Goal: Find specific page/section: Find specific page/section

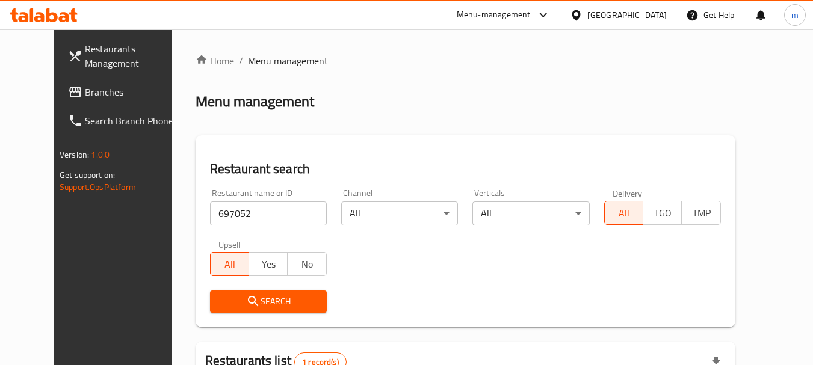
click at [647, 16] on div "[GEOGRAPHIC_DATA]" at bounding box center [627, 14] width 79 height 13
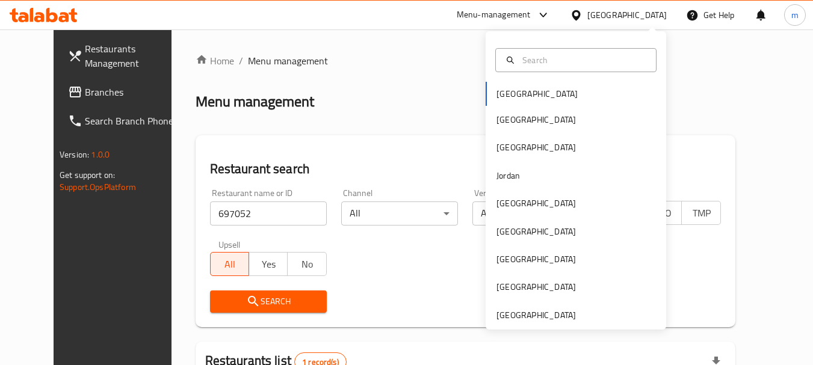
click at [533, 323] on div "[GEOGRAPHIC_DATA] [GEOGRAPHIC_DATA] [GEOGRAPHIC_DATA] [GEOGRAPHIC_DATA] [GEOGRA…" at bounding box center [576, 180] width 181 height 299
click at [526, 309] on div "[GEOGRAPHIC_DATA]" at bounding box center [536, 315] width 79 height 13
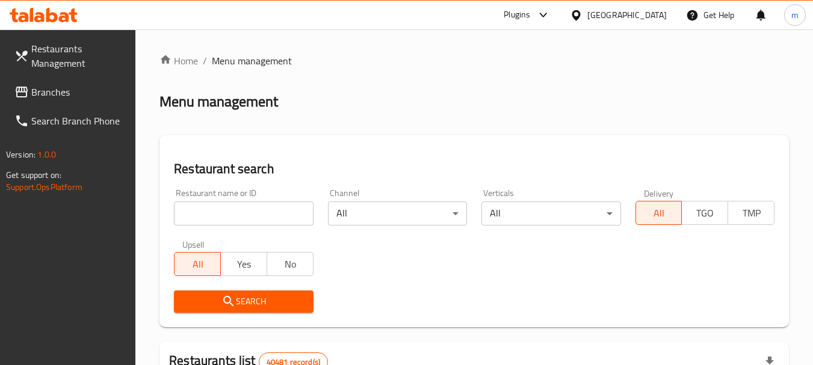
click at [76, 96] on span "Branches" at bounding box center [78, 92] width 95 height 14
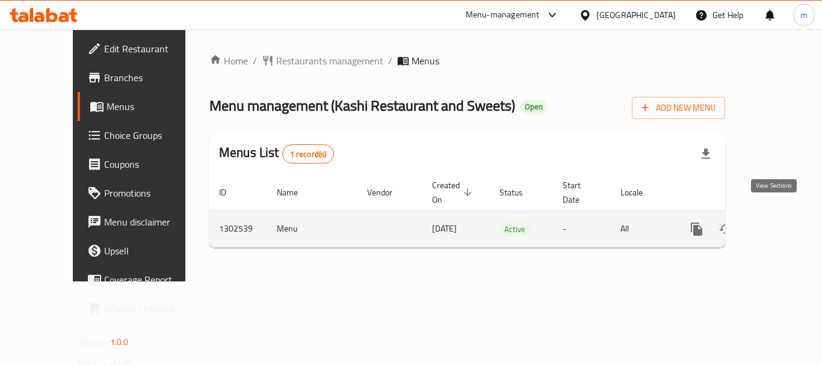
click at [781, 222] on icon "enhanced table" at bounding box center [784, 229] width 14 height 14
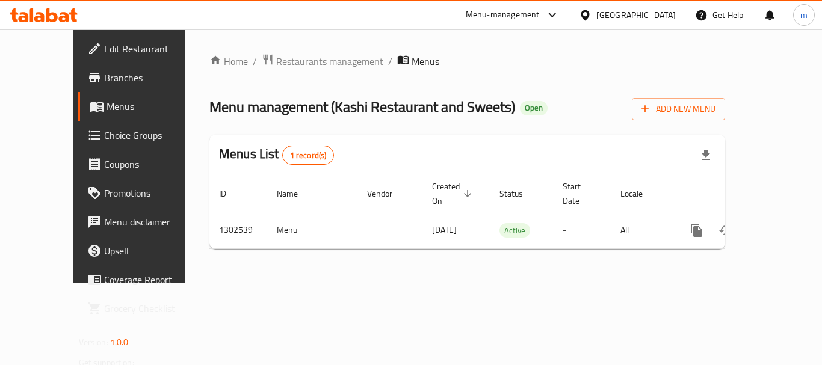
click at [276, 57] on span "Restaurants management" at bounding box center [329, 61] width 107 height 14
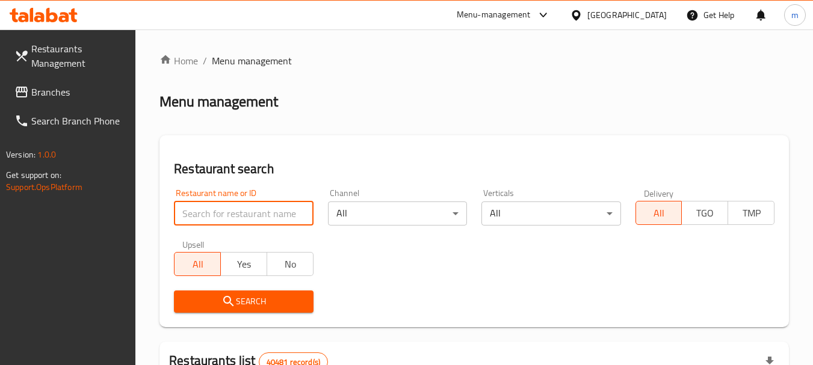
click at [244, 210] on input "search" at bounding box center [243, 214] width 139 height 24
paste input "702449"
type input "702449"
click at [235, 304] on icon "submit" at bounding box center [229, 301] width 14 height 14
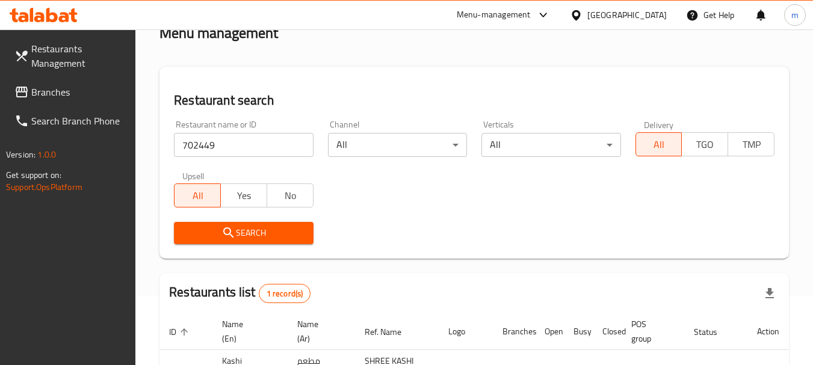
scroll to position [172, 0]
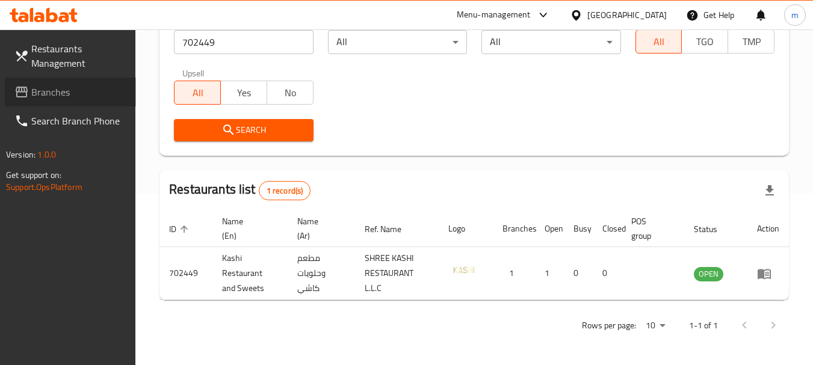
click at [60, 96] on span "Branches" at bounding box center [78, 92] width 95 height 14
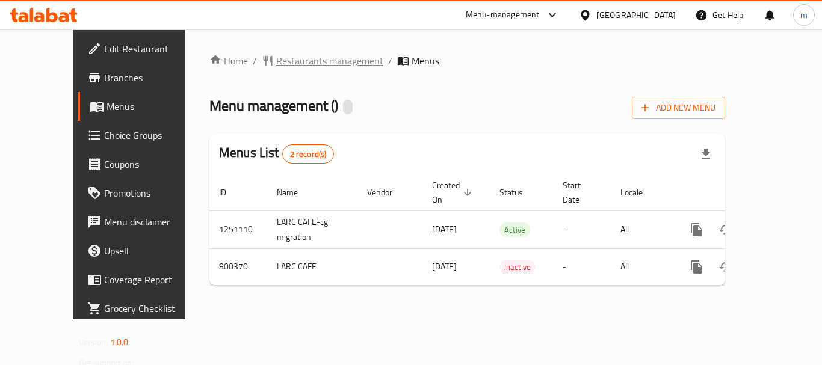
click at [287, 58] on span "Restaurants management" at bounding box center [329, 61] width 107 height 14
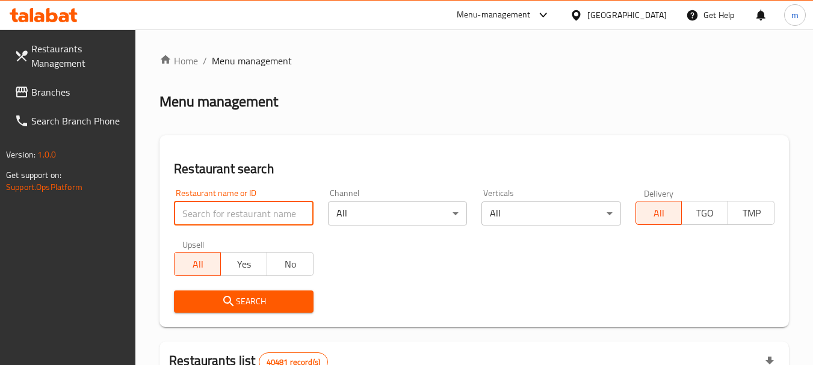
drag, startPoint x: 240, startPoint y: 226, endPoint x: 179, endPoint y: 218, distance: 61.3
click at [179, 218] on input "search" at bounding box center [243, 214] width 139 height 24
paste input "653732"
type input "653732"
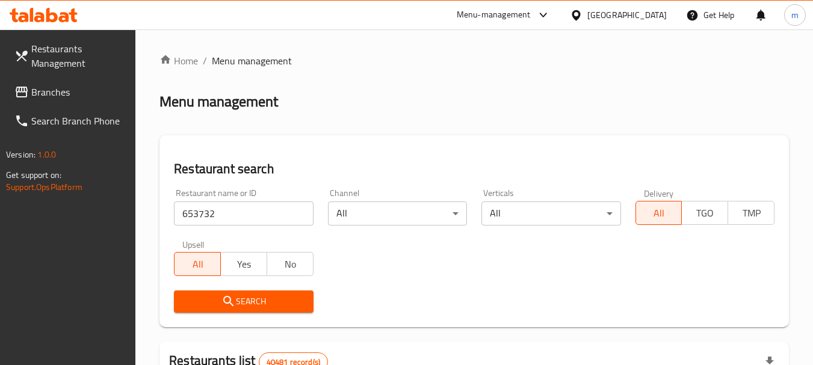
click at [234, 299] on icon "submit" at bounding box center [229, 301] width 14 height 14
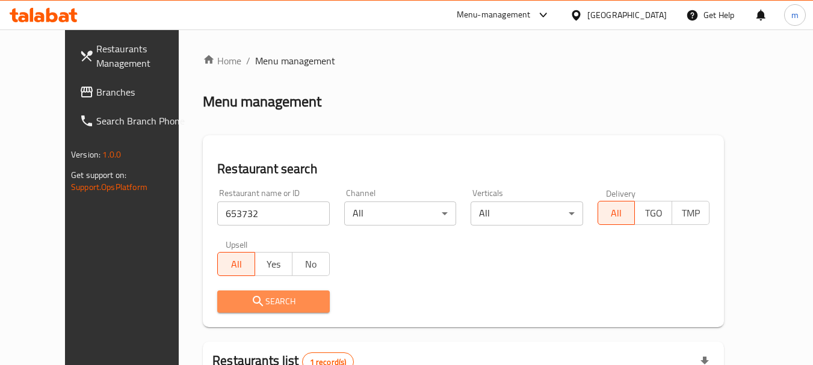
click at [237, 296] on span "Search" at bounding box center [273, 301] width 93 height 15
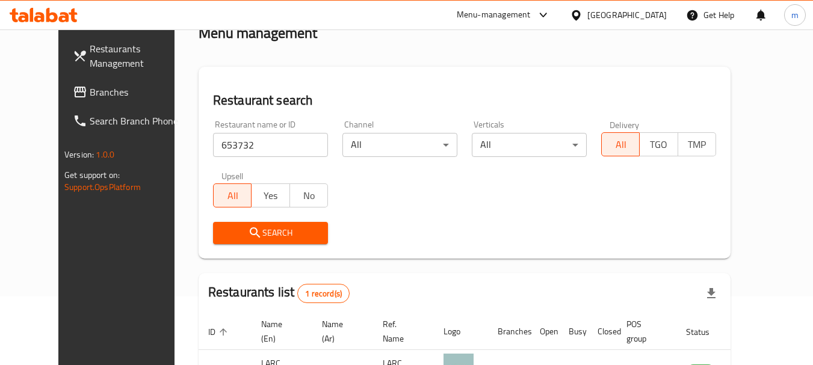
scroll to position [157, 0]
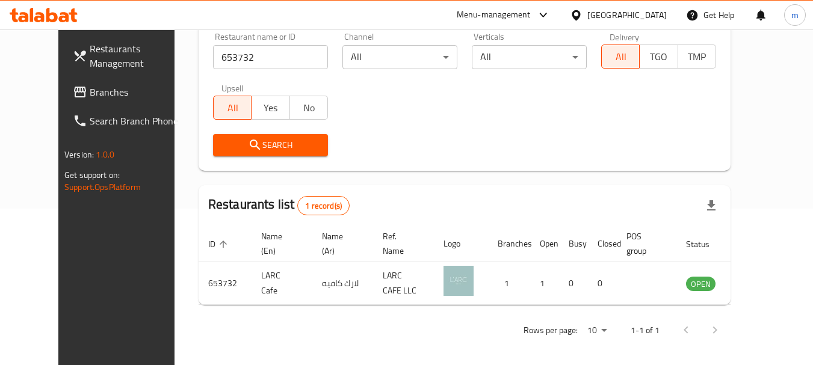
click at [90, 97] on span "Branches" at bounding box center [137, 92] width 95 height 14
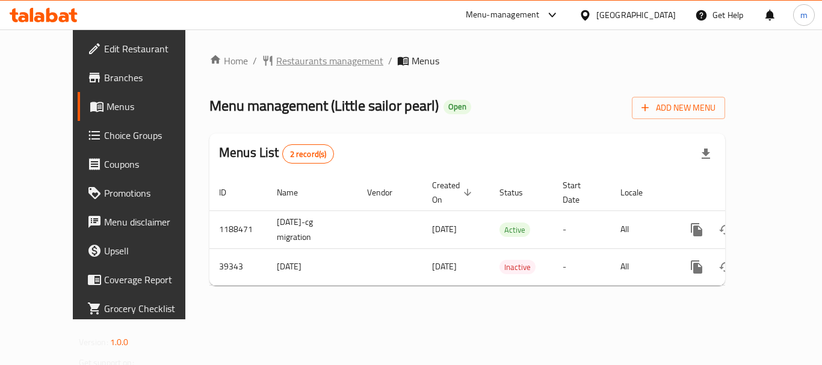
click at [305, 58] on span "Restaurants management" at bounding box center [329, 61] width 107 height 14
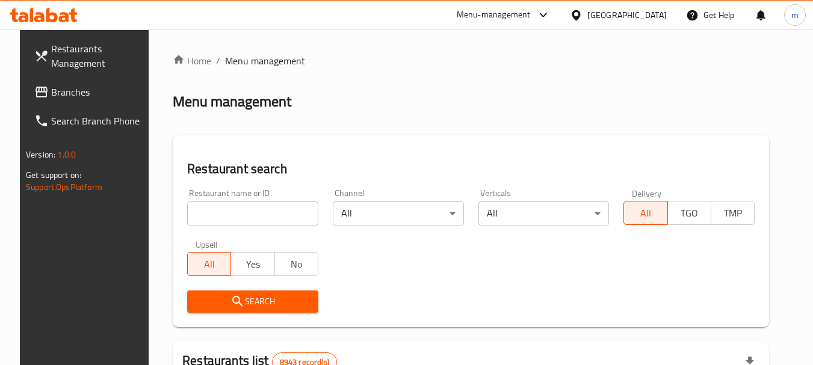
click at [239, 208] on input "search" at bounding box center [252, 214] width 131 height 24
paste input "20517"
type input "20517"
click at [241, 309] on span "Search" at bounding box center [253, 301] width 112 height 15
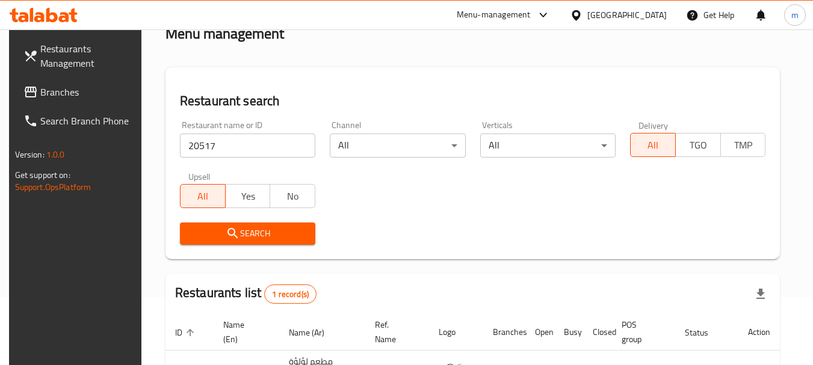
scroll to position [172, 0]
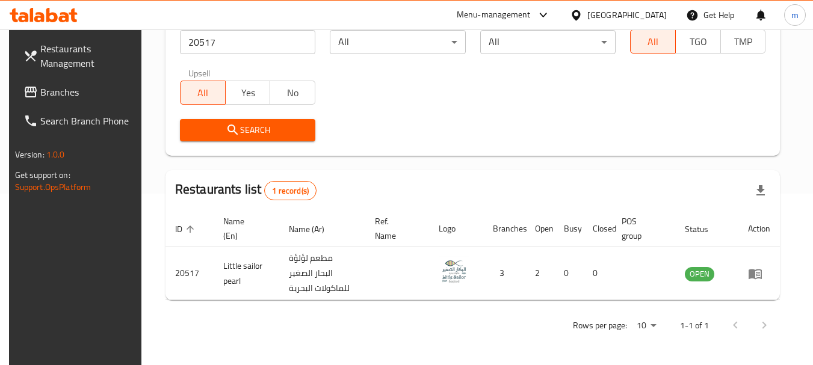
click at [673, 12] on div "Qatar" at bounding box center [618, 15] width 116 height 29
click at [662, 12] on div "Qatar" at bounding box center [627, 14] width 79 height 13
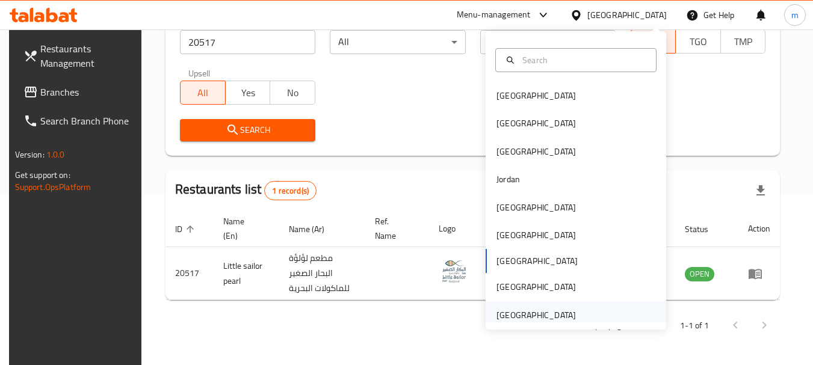
click at [520, 306] on div "[GEOGRAPHIC_DATA]" at bounding box center [536, 316] width 99 height 28
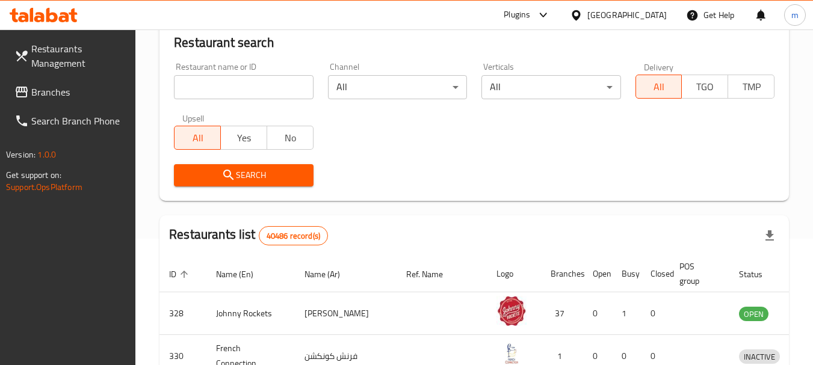
scroll to position [172, 0]
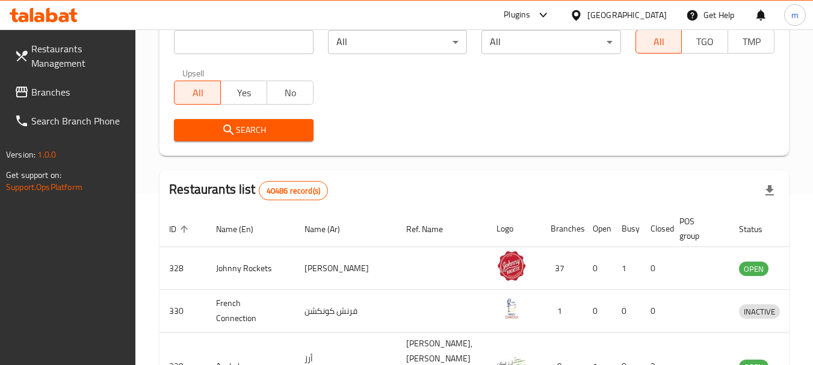
click at [34, 116] on span "Search Branch Phone" at bounding box center [78, 121] width 95 height 14
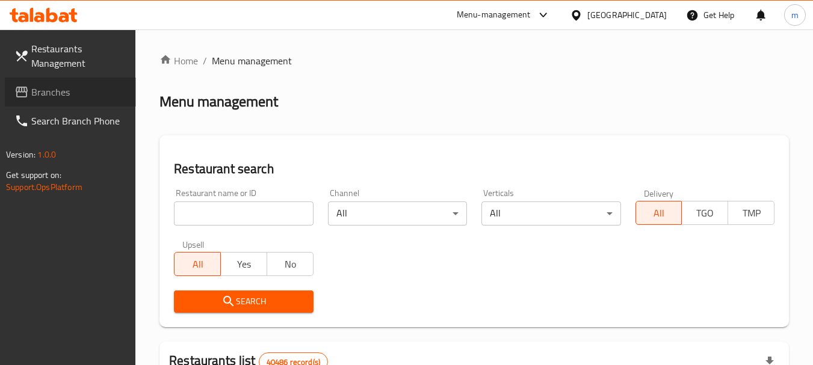
click at [63, 88] on span "Branches" at bounding box center [78, 92] width 95 height 14
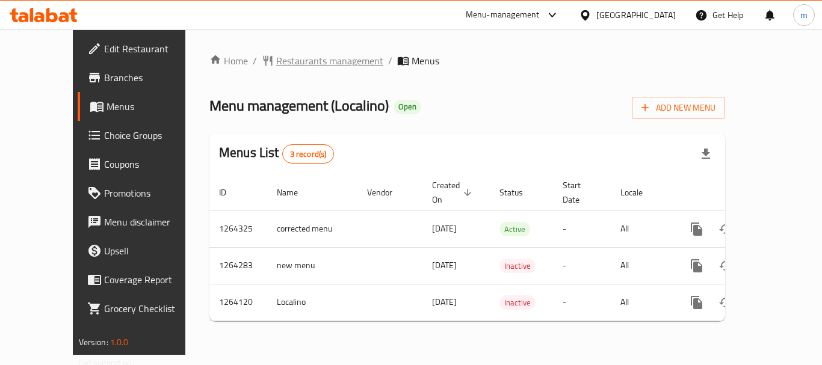
click at [276, 54] on span "Restaurants management" at bounding box center [329, 61] width 107 height 14
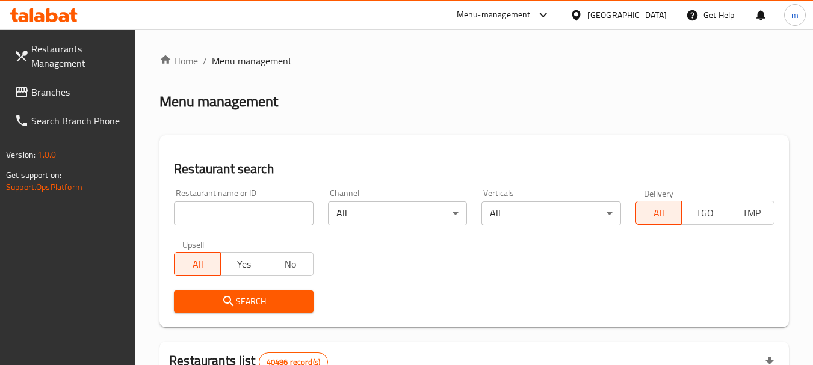
click at [261, 208] on input "search" at bounding box center [243, 214] width 139 height 24
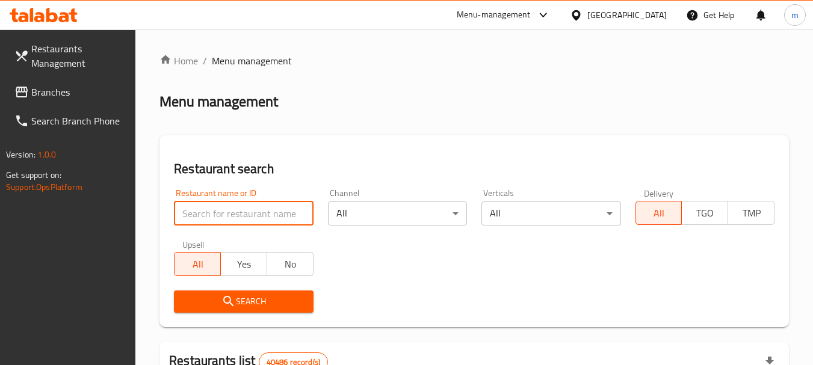
paste input "686212"
type input "686212"
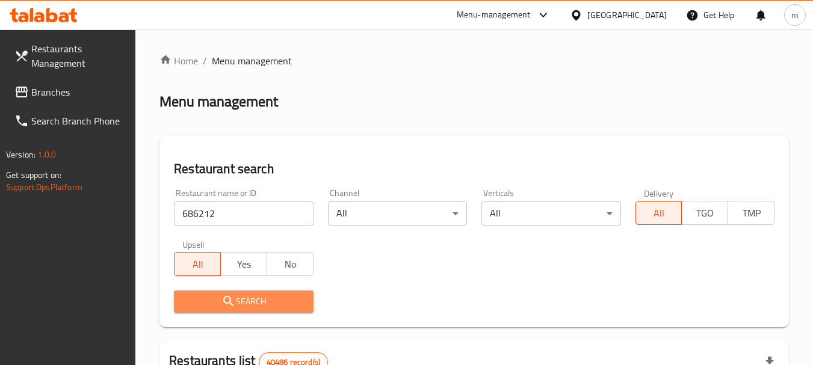
click at [245, 297] on span "Search" at bounding box center [244, 301] width 120 height 15
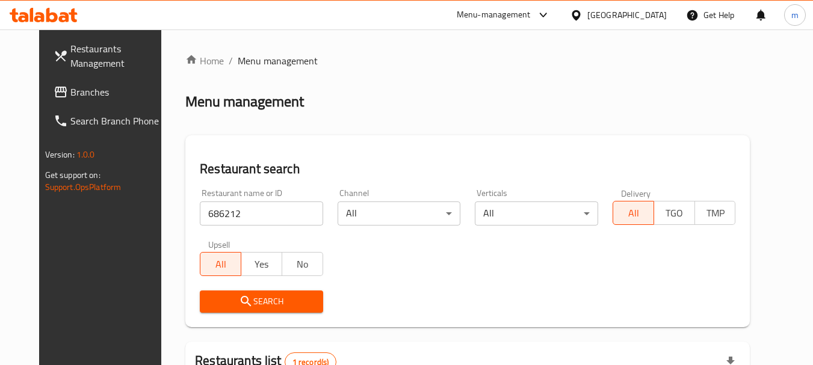
click at [233, 317] on div "Search" at bounding box center [262, 302] width 138 height 37
click at [241, 305] on icon "submit" at bounding box center [246, 301] width 10 height 10
click at [239, 304] on icon "submit" at bounding box center [246, 301] width 14 height 14
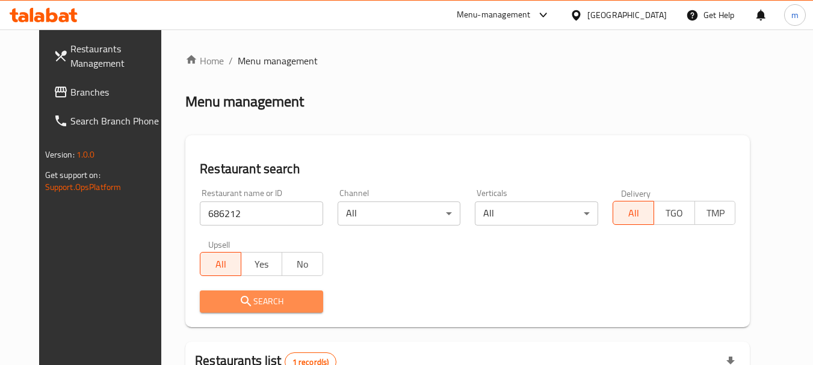
click at [239, 304] on icon "submit" at bounding box center [246, 301] width 14 height 14
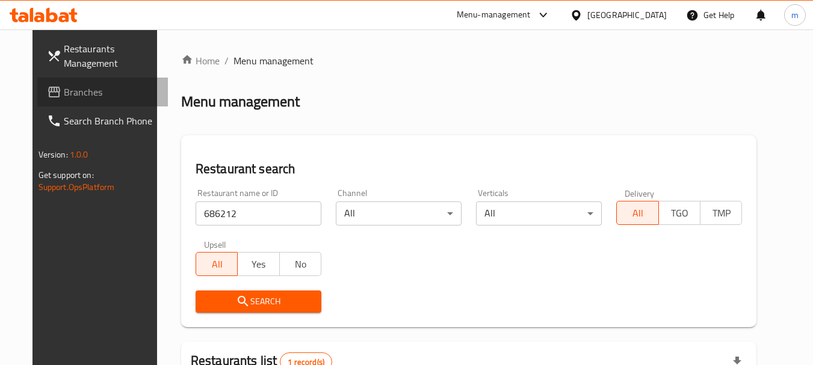
click at [64, 91] on span "Branches" at bounding box center [111, 92] width 95 height 14
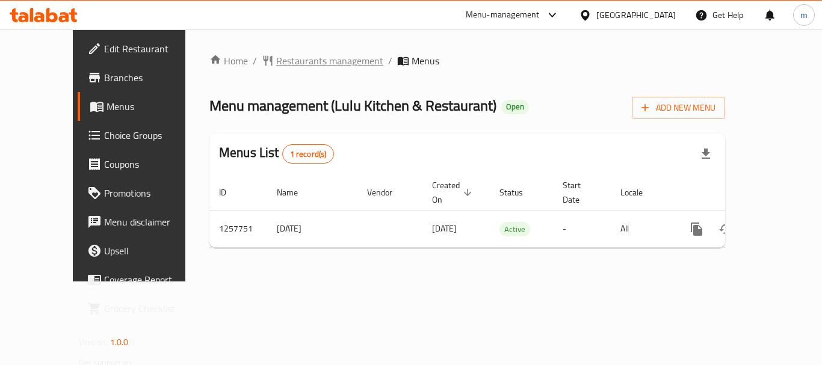
click at [281, 59] on span "Restaurants management" at bounding box center [329, 61] width 107 height 14
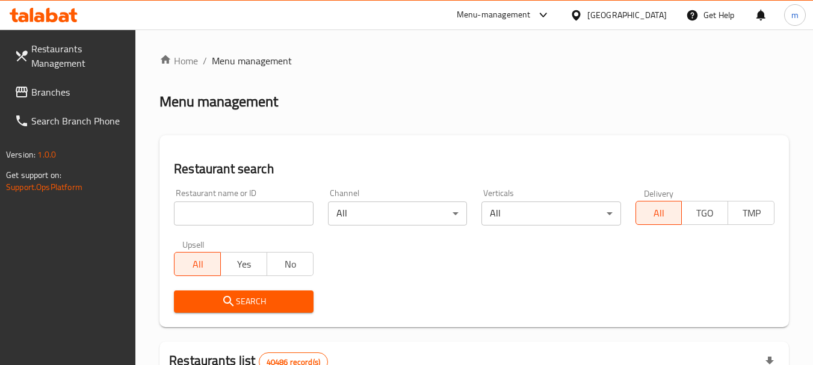
click at [204, 214] on input "search" at bounding box center [243, 214] width 139 height 24
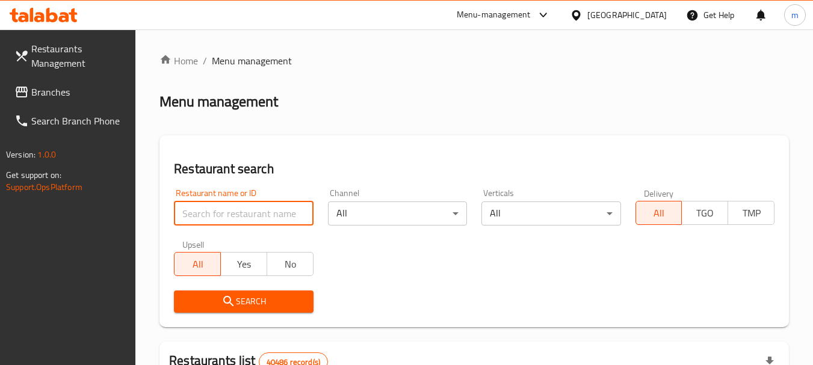
paste input "683623"
type input "683623"
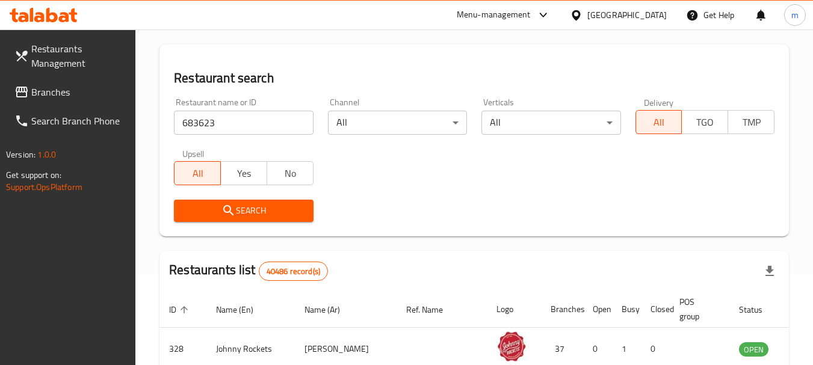
scroll to position [241, 0]
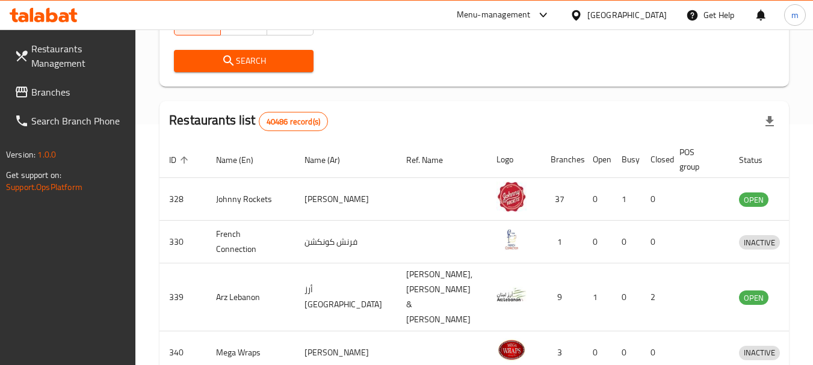
click at [252, 64] on span "Search" at bounding box center [244, 61] width 120 height 15
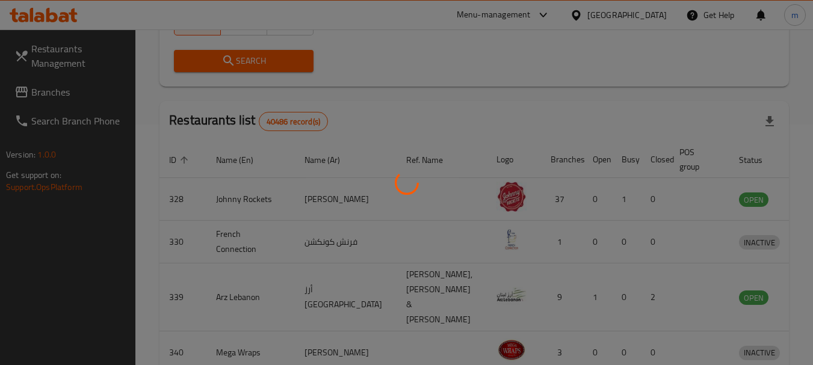
scroll to position [172, 0]
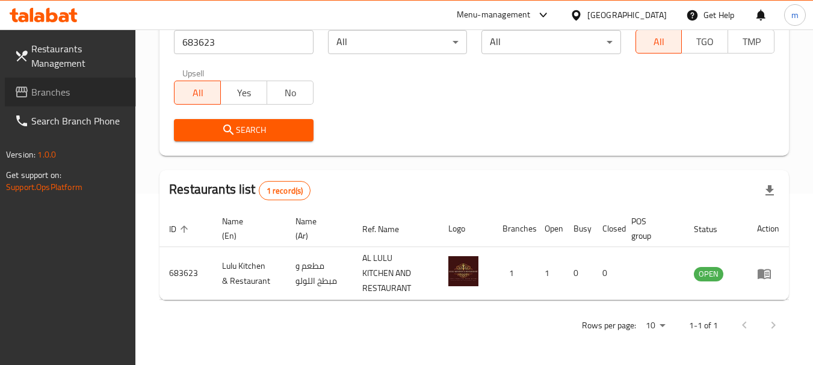
click at [61, 87] on span "Branches" at bounding box center [78, 92] width 95 height 14
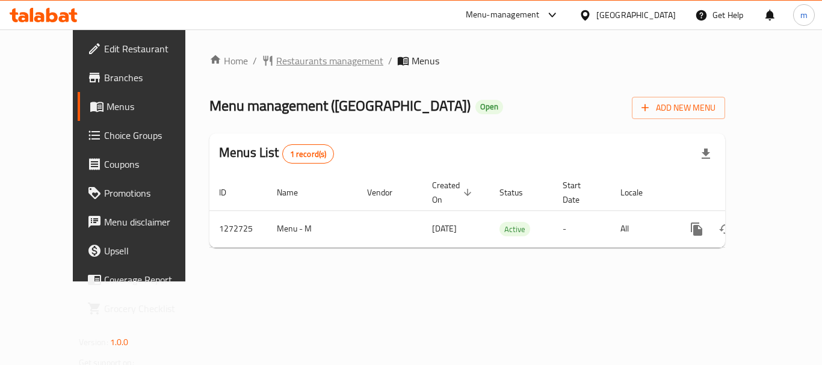
click at [291, 60] on span "Restaurants management" at bounding box center [329, 61] width 107 height 14
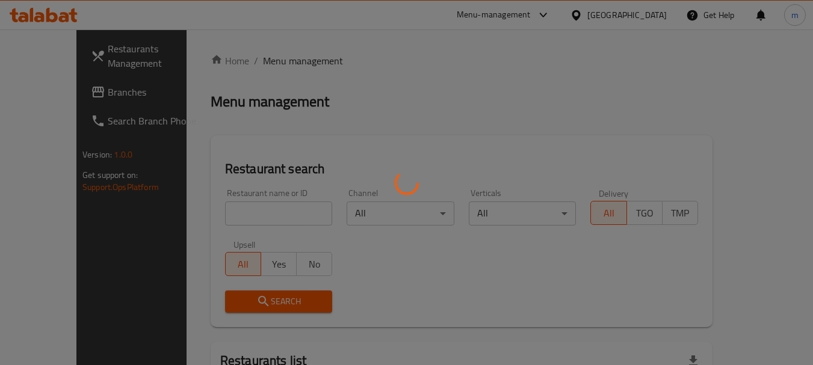
click at [234, 212] on div at bounding box center [406, 182] width 813 height 365
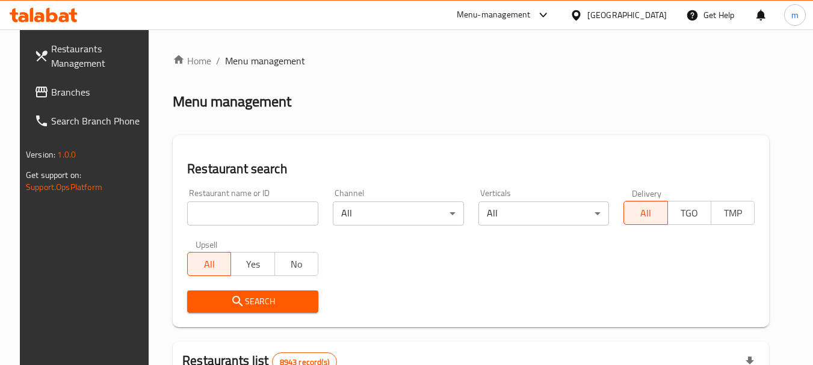
click at [234, 212] on input "search" at bounding box center [252, 214] width 131 height 24
paste input "690125"
type input "690125"
click at [234, 296] on icon "submit" at bounding box center [238, 301] width 14 height 14
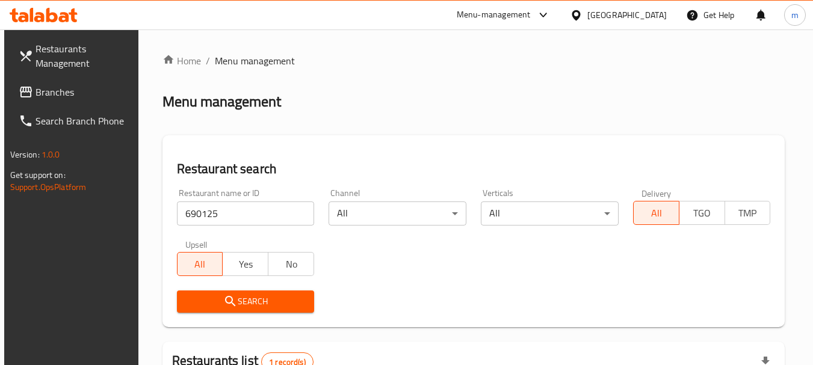
click at [650, 22] on div "[GEOGRAPHIC_DATA]" at bounding box center [618, 15] width 116 height 29
click at [652, 12] on div "[GEOGRAPHIC_DATA]" at bounding box center [627, 14] width 79 height 13
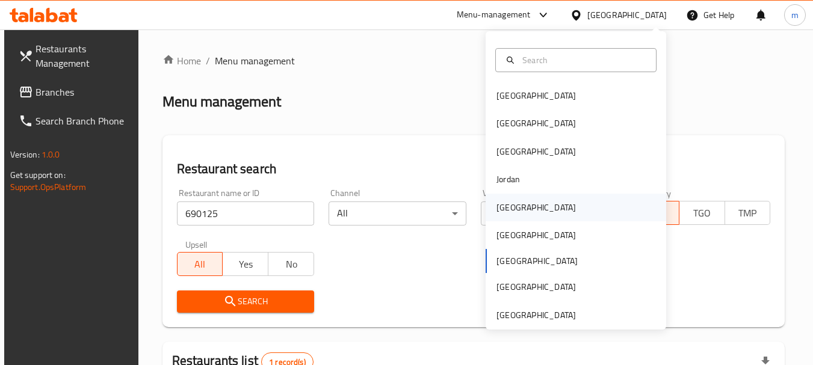
click at [520, 210] on div "Kuwait" at bounding box center [536, 208] width 99 height 28
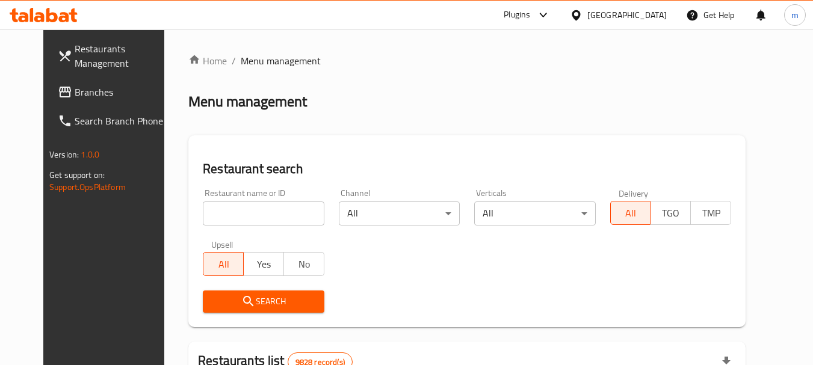
click at [75, 91] on span "Branches" at bounding box center [122, 92] width 95 height 14
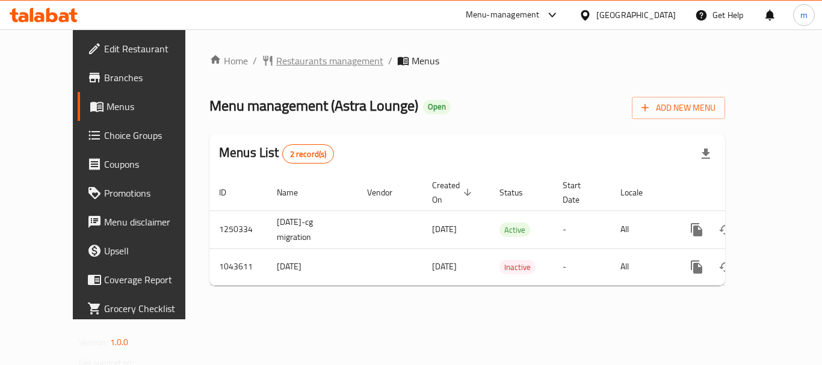
click at [294, 68] on span "Restaurants management" at bounding box center [329, 61] width 107 height 14
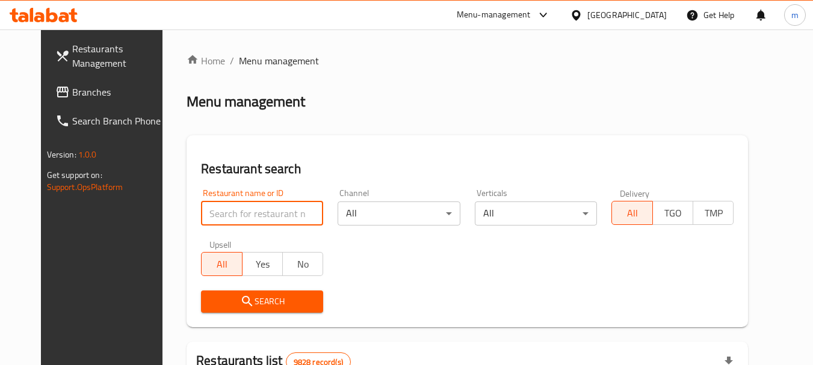
click at [266, 206] on input "search" at bounding box center [262, 214] width 122 height 24
paste input "662230"
type input "662230"
click at [255, 294] on span "Search" at bounding box center [262, 301] width 103 height 15
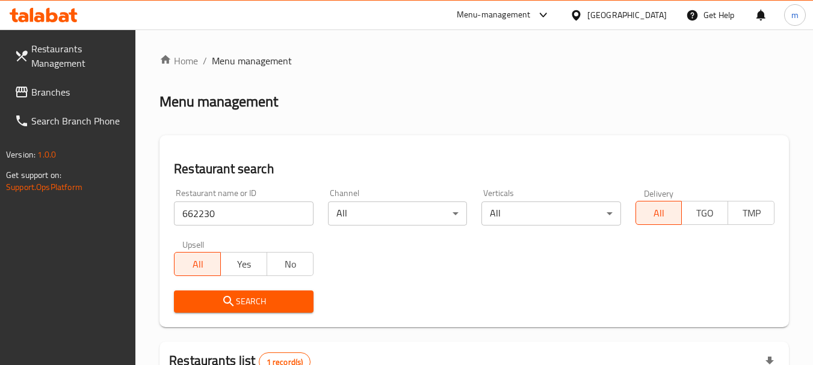
click at [78, 85] on span "Branches" at bounding box center [78, 92] width 95 height 14
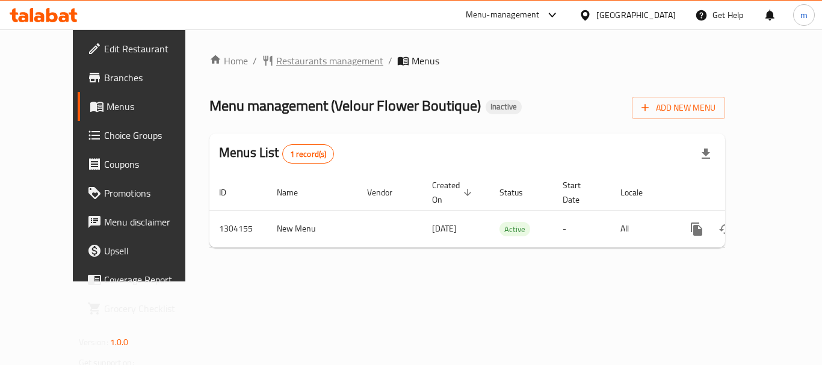
click at [276, 54] on span "Restaurants management" at bounding box center [329, 61] width 107 height 14
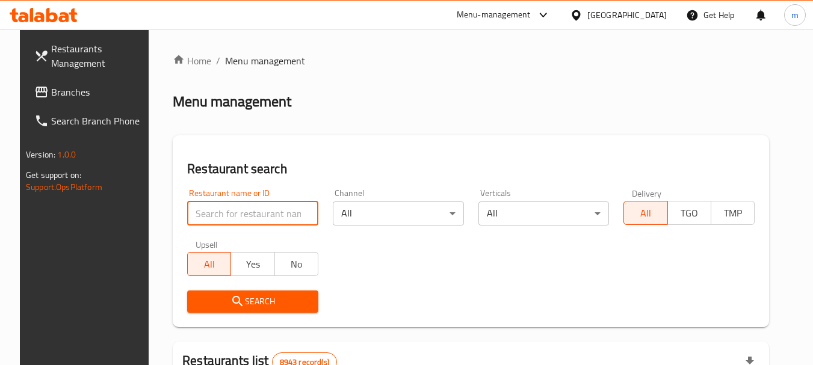
click at [201, 207] on input "search" at bounding box center [252, 214] width 131 height 24
paste input "703085"
type input "703085"
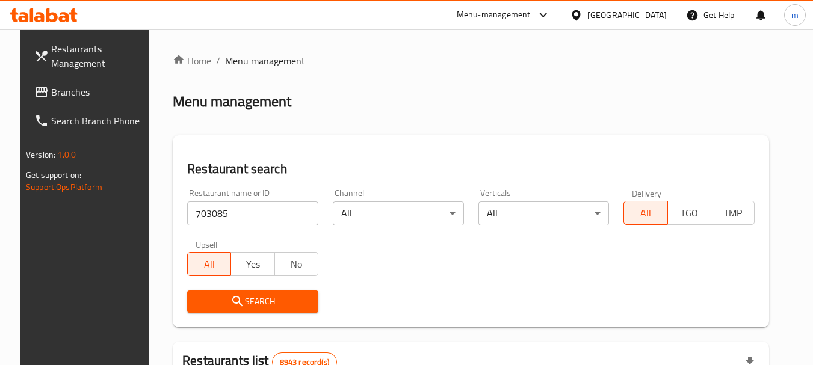
click at [64, 52] on span "Restaurants Management" at bounding box center [98, 56] width 95 height 29
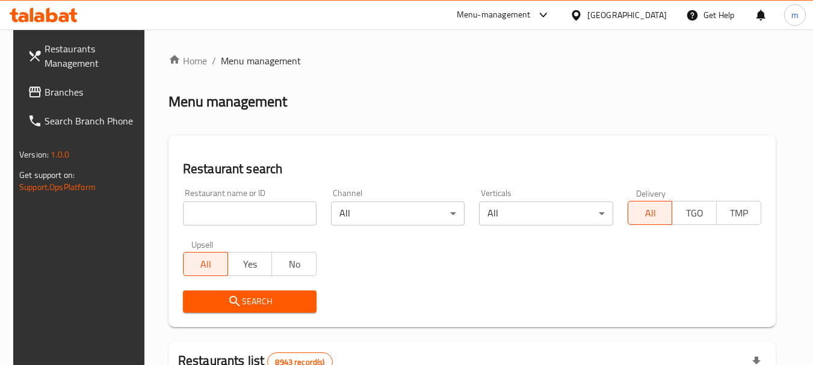
click at [49, 52] on span "Restaurants Management" at bounding box center [92, 56] width 95 height 29
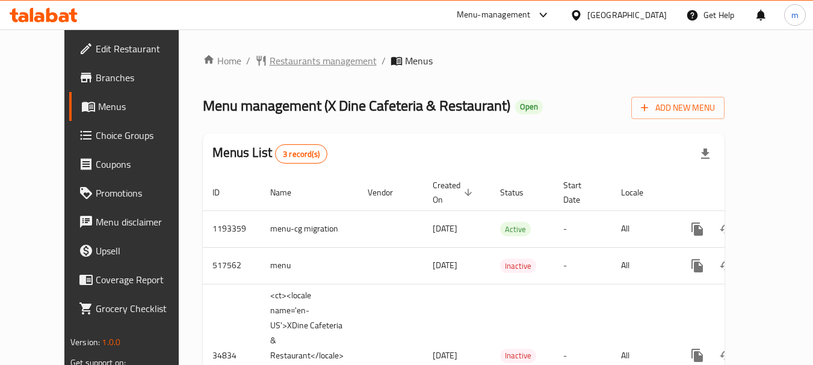
click at [306, 64] on span "Restaurants management" at bounding box center [323, 61] width 107 height 14
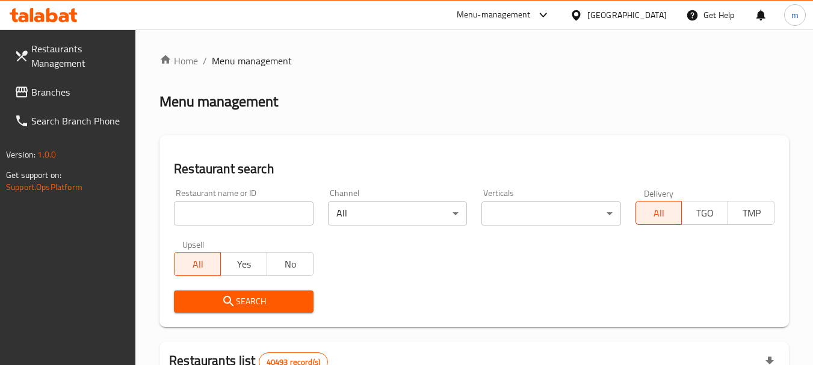
click at [253, 225] on input "search" at bounding box center [243, 214] width 139 height 24
paste input "17869"
type input "17869"
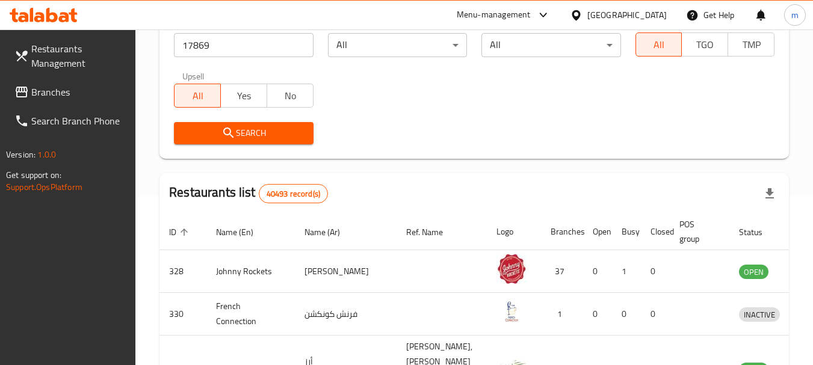
scroll to position [181, 0]
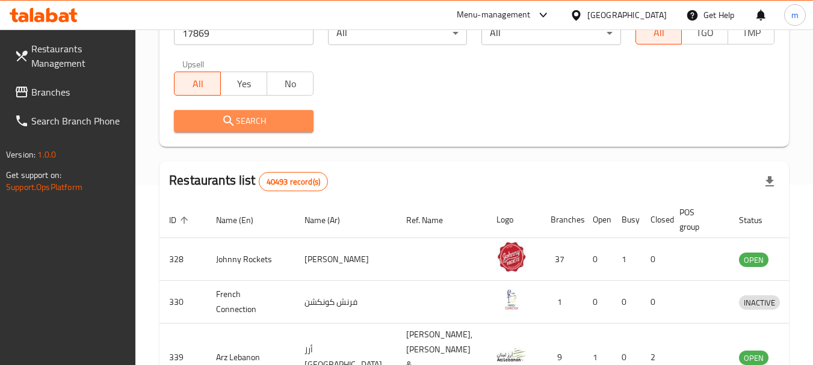
click at [276, 129] on button "Search" at bounding box center [243, 121] width 139 height 22
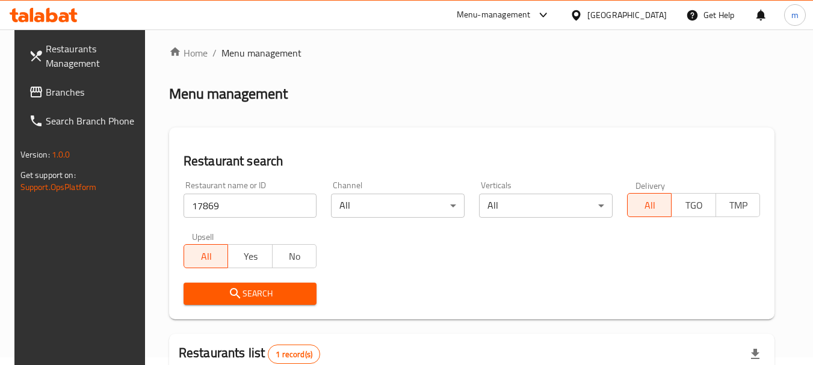
scroll to position [0, 0]
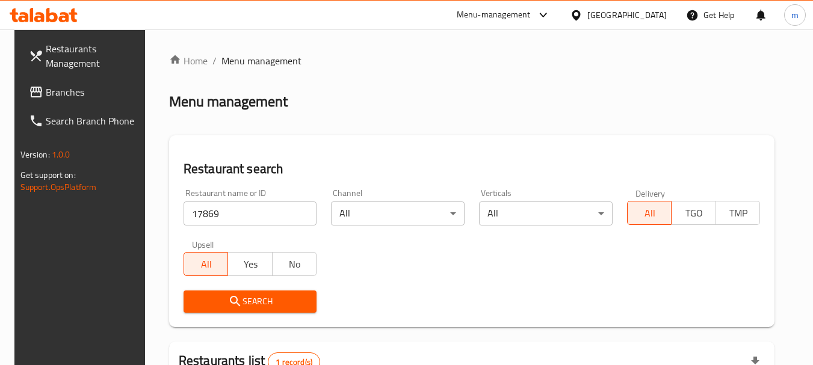
click at [256, 210] on input "17869" at bounding box center [251, 214] width 134 height 24
click at [91, 100] on link "Branches" at bounding box center [84, 92] width 131 height 29
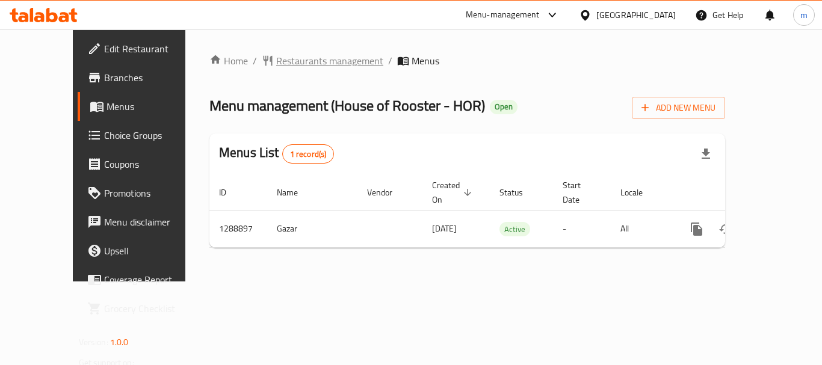
click at [276, 58] on span "Restaurants management" at bounding box center [329, 61] width 107 height 14
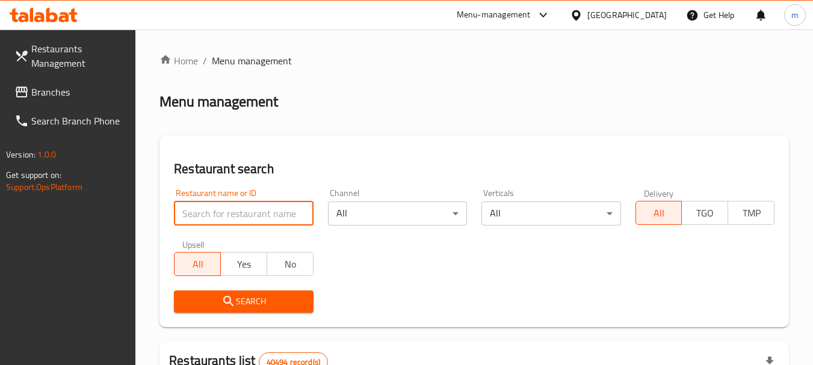
drag, startPoint x: 260, startPoint y: 219, endPoint x: 187, endPoint y: 207, distance: 73.7
click at [187, 207] on input "search" at bounding box center [243, 214] width 139 height 24
paste input "697391"
type input "697391"
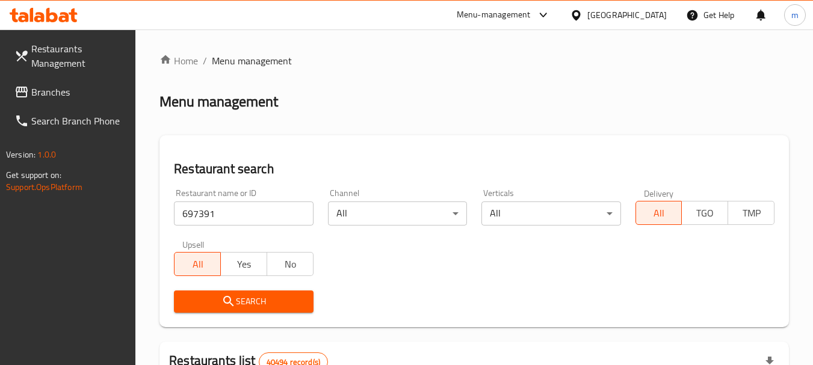
click at [220, 296] on span "Search" at bounding box center [244, 301] width 120 height 15
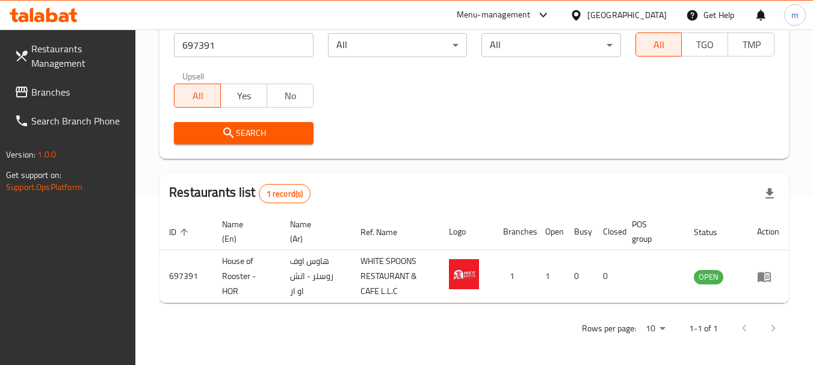
scroll to position [172, 0]
